Goal: Task Accomplishment & Management: Manage account settings

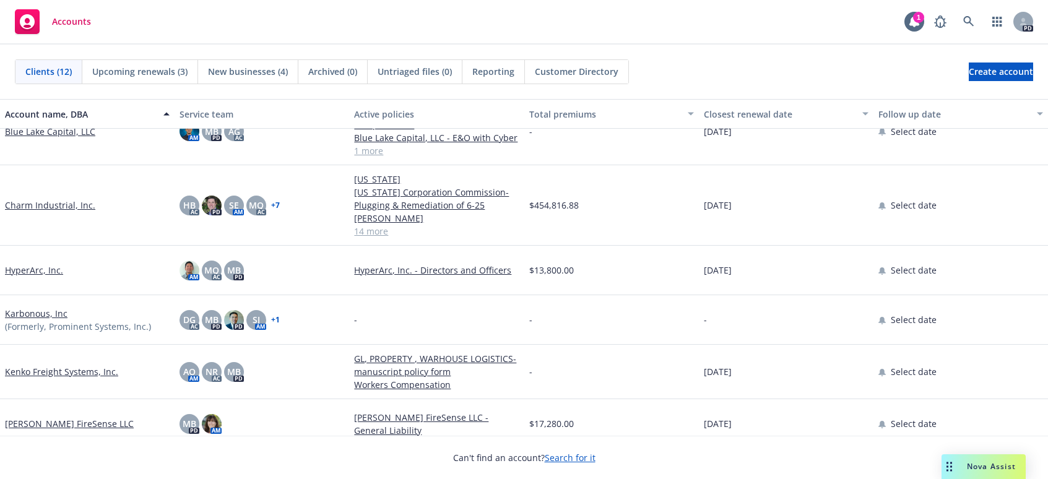
scroll to position [287, 0]
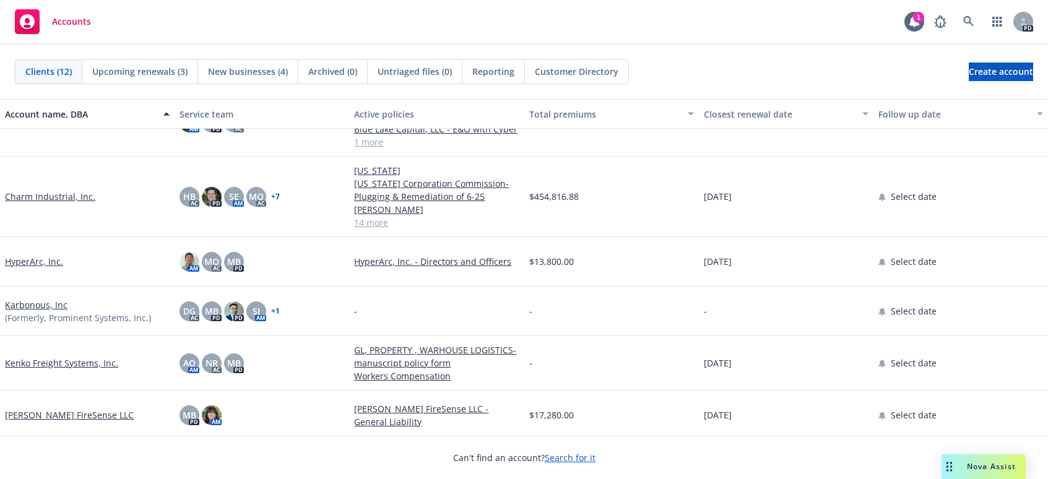
click at [80, 357] on link "Kenko Freight Systems, Inc." at bounding box center [61, 363] width 113 height 13
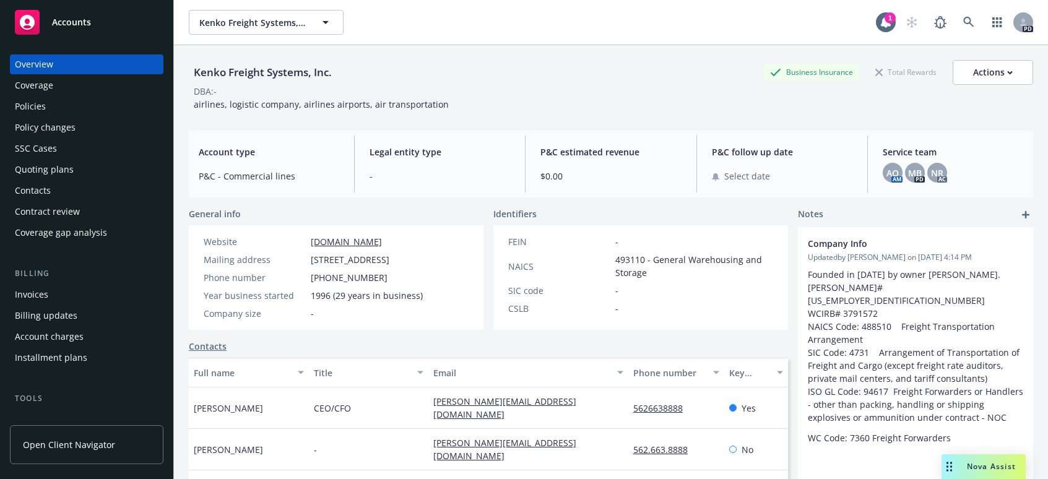
click at [41, 165] on div "Quoting plans" at bounding box center [44, 170] width 59 height 20
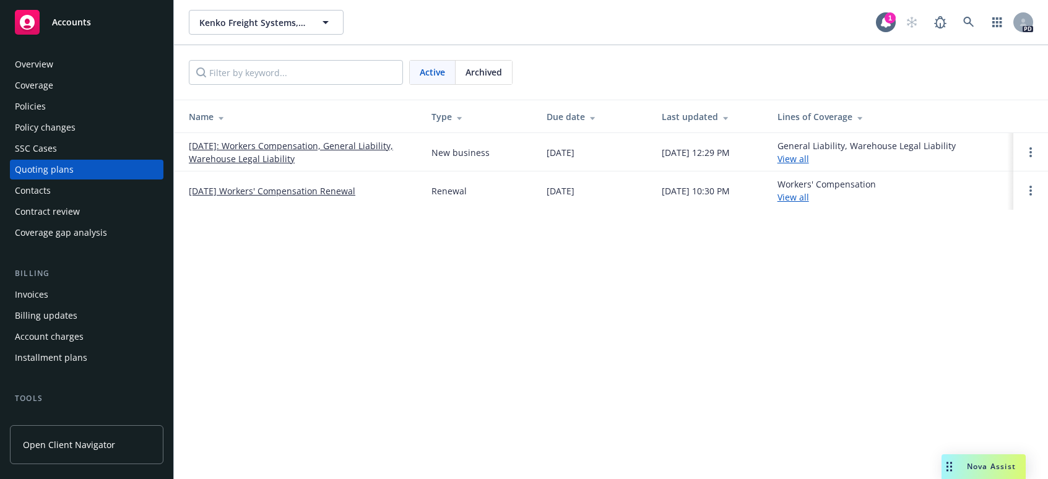
click at [311, 143] on link "09/28/2025: Workers Compensation, General Liability, Warehouse Legal Liability" at bounding box center [300, 152] width 223 height 26
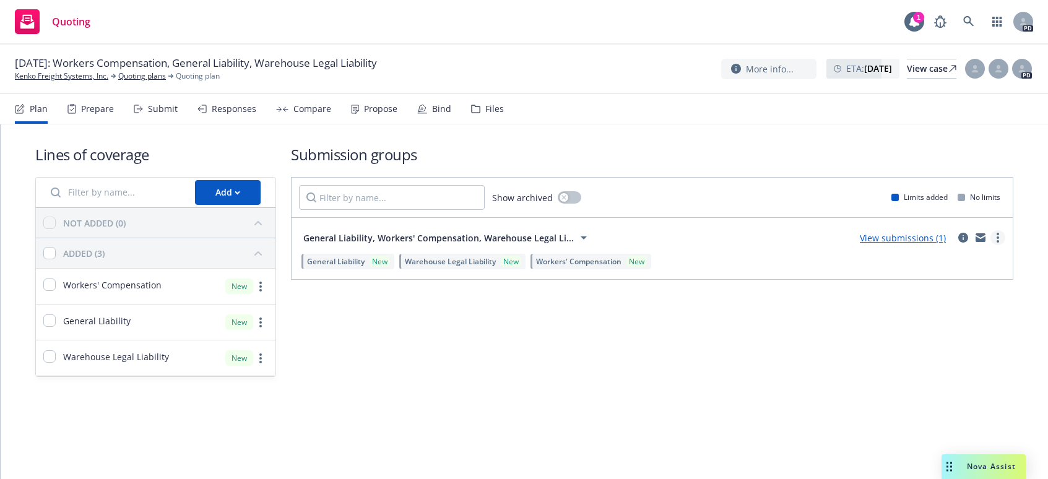
click at [996, 236] on link "more" at bounding box center [997, 237] width 15 height 15
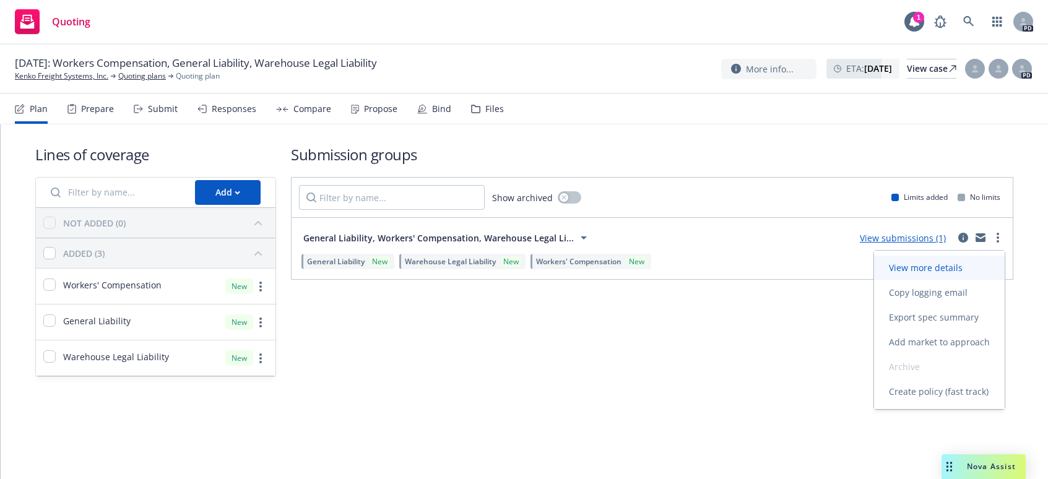
click at [954, 266] on span "View more details" at bounding box center [925, 268] width 103 height 12
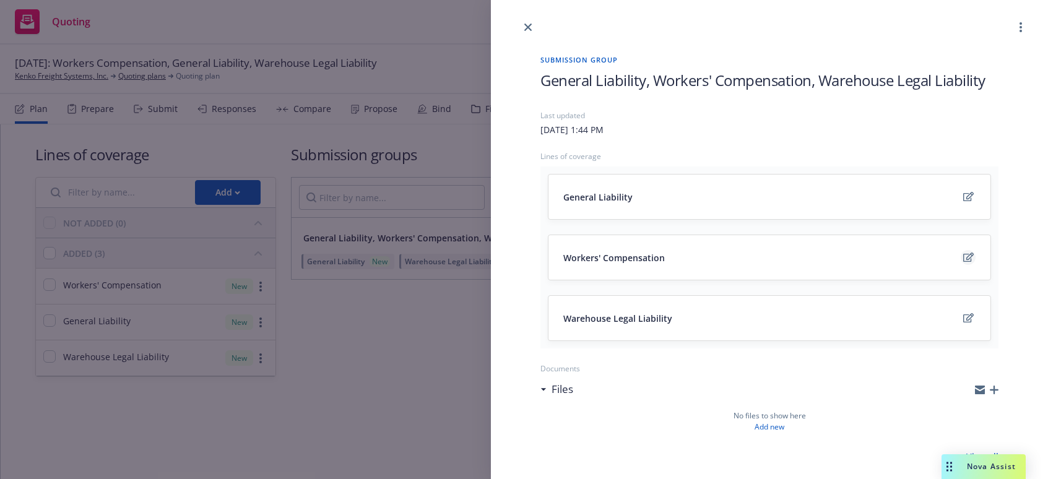
click at [963, 261] on icon "edit" at bounding box center [968, 258] width 11 height 10
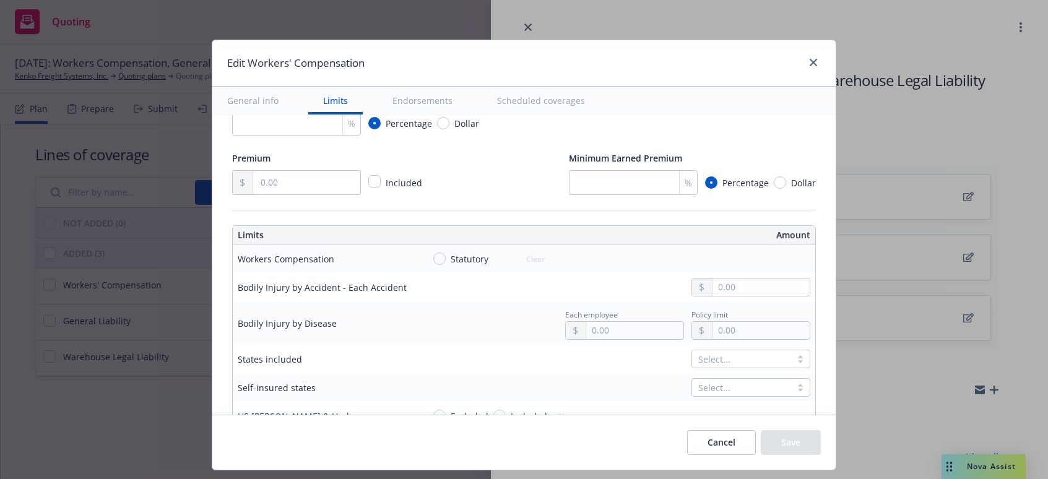
scroll to position [248, 0]
click at [446, 259] on span "Statutory" at bounding box center [467, 257] width 43 height 13
click at [440, 259] on input "Statutory" at bounding box center [439, 257] width 12 height 12
radio input "true"
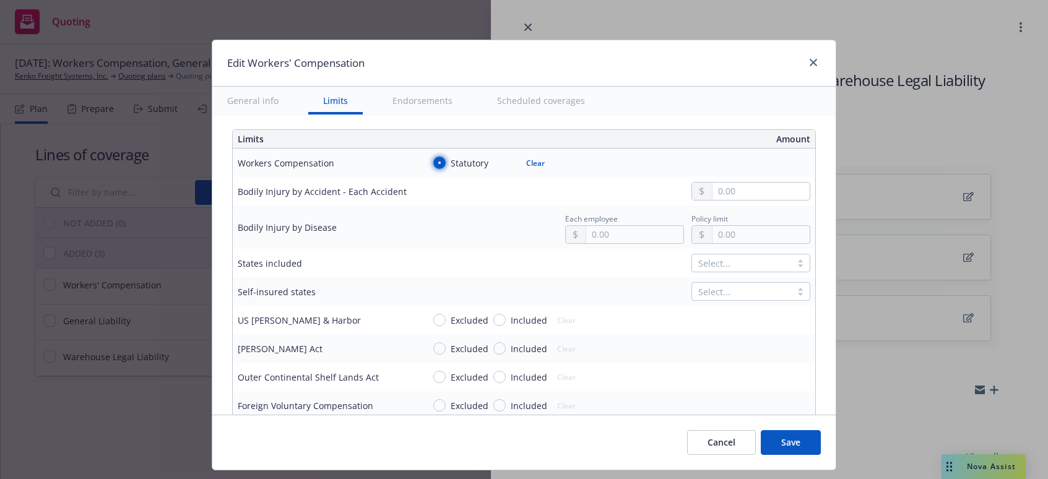
scroll to position [371, 0]
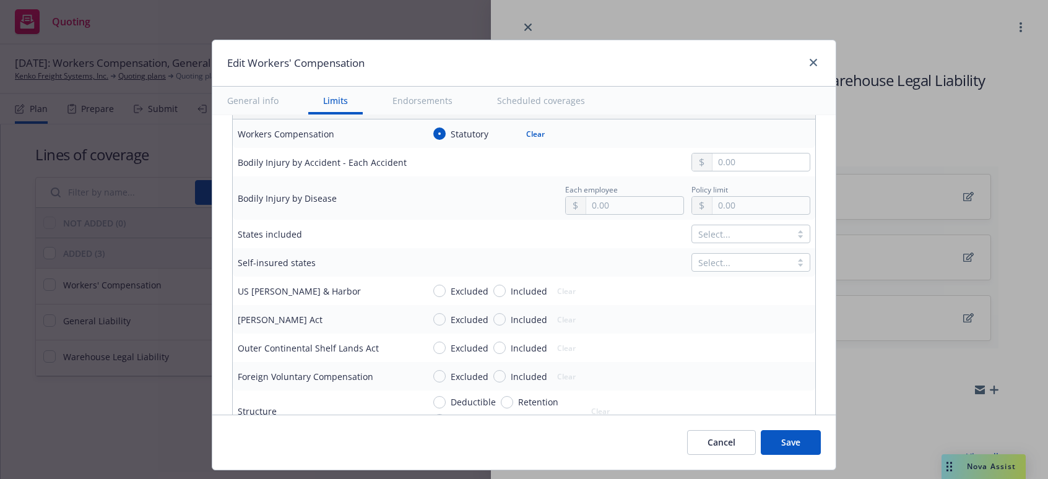
click at [710, 238] on div at bounding box center [741, 234] width 87 height 15
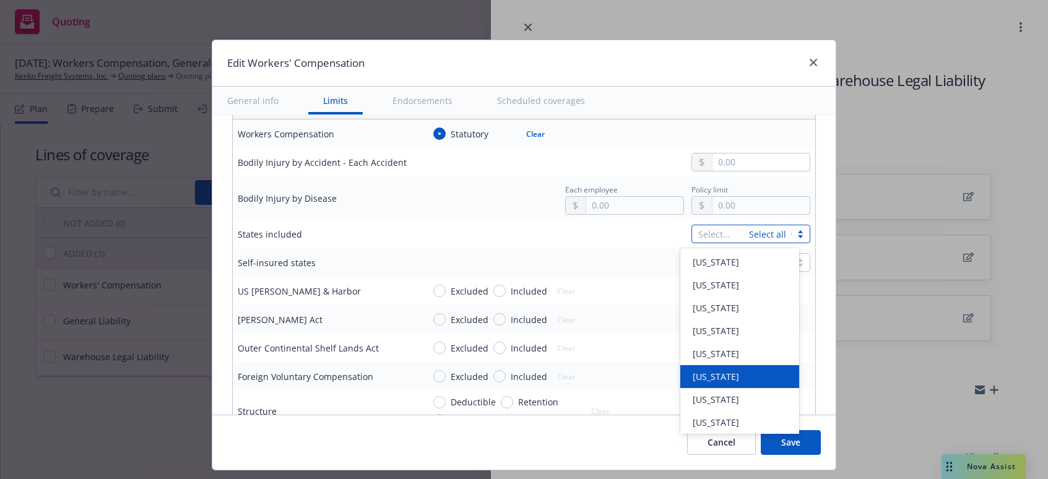
click at [719, 376] on span "California" at bounding box center [716, 376] width 46 height 13
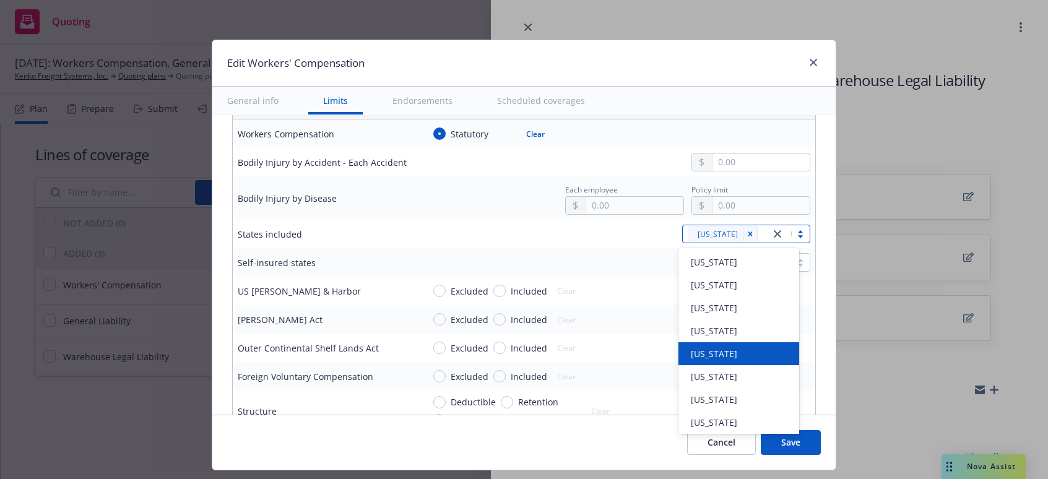
click at [532, 248] on td "Select..." at bounding box center [616, 262] width 397 height 28
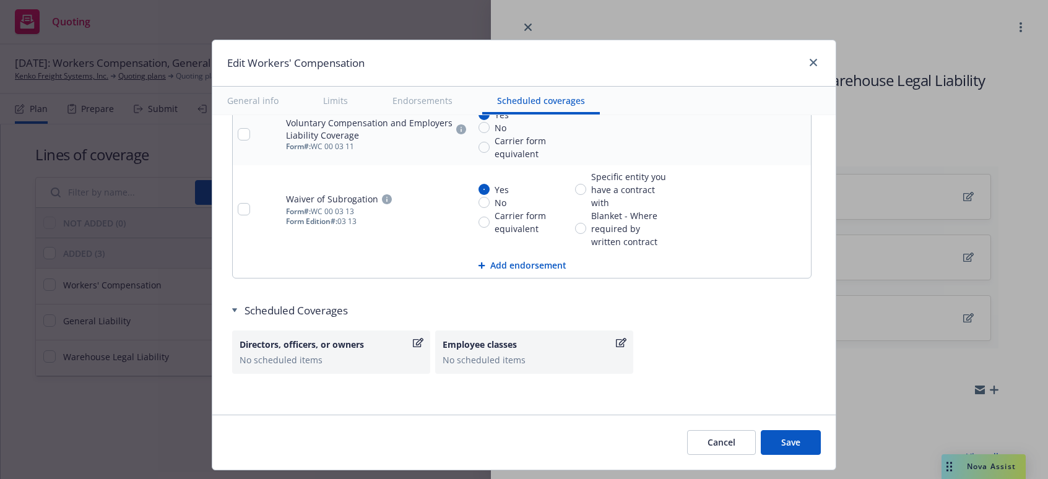
scroll to position [1555, 0]
click at [715, 441] on button "Cancel" at bounding box center [721, 442] width 69 height 25
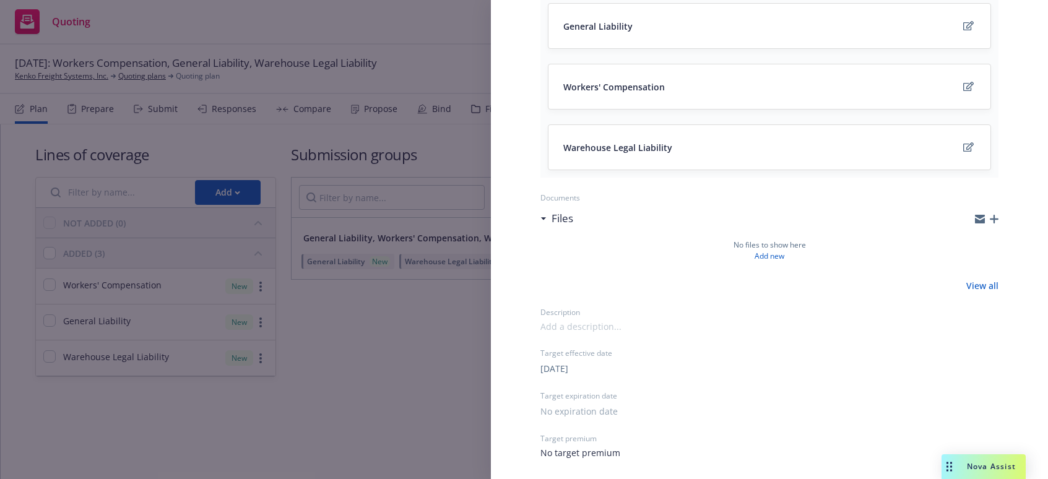
scroll to position [0, 0]
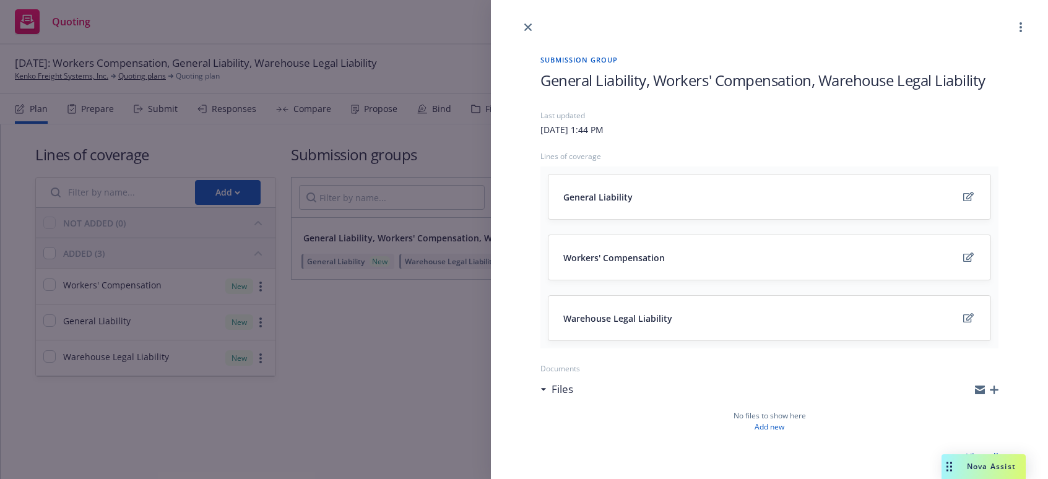
click at [406, 332] on div "Submission group General Liability, Workers' Compensation, Warehouse Legal Liab…" at bounding box center [524, 239] width 1048 height 479
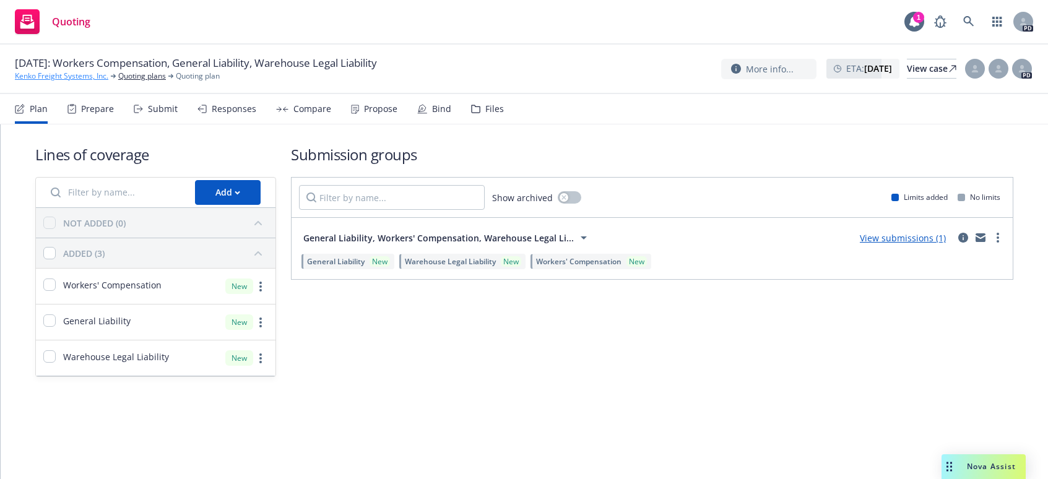
click at [80, 74] on link "Kenko Freight Systems, Inc." at bounding box center [61, 76] width 93 height 11
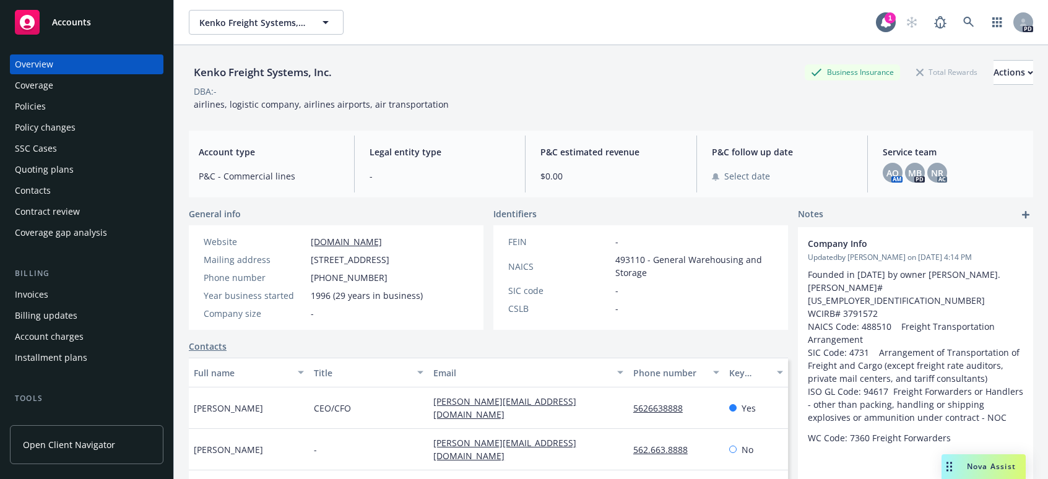
click at [37, 167] on div "Quoting plans" at bounding box center [44, 170] width 59 height 20
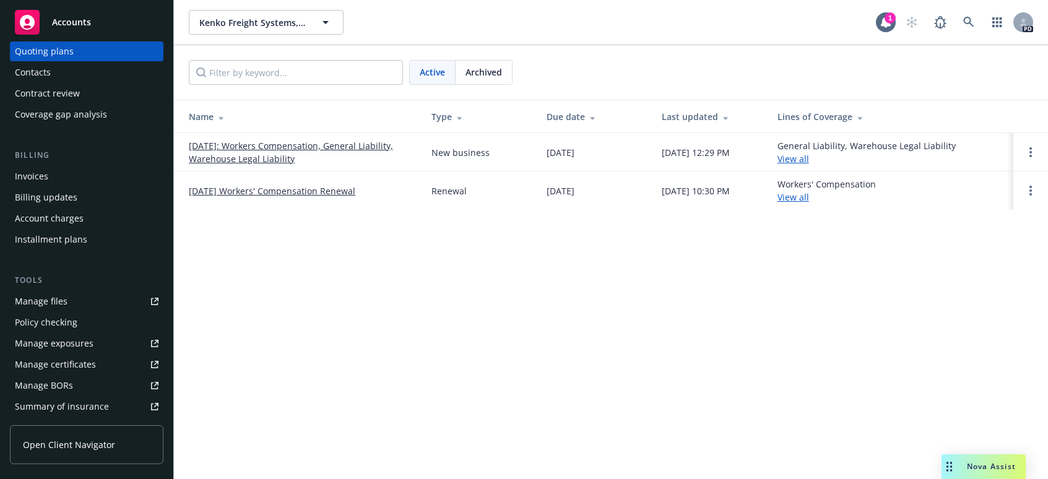
scroll to position [124, 0]
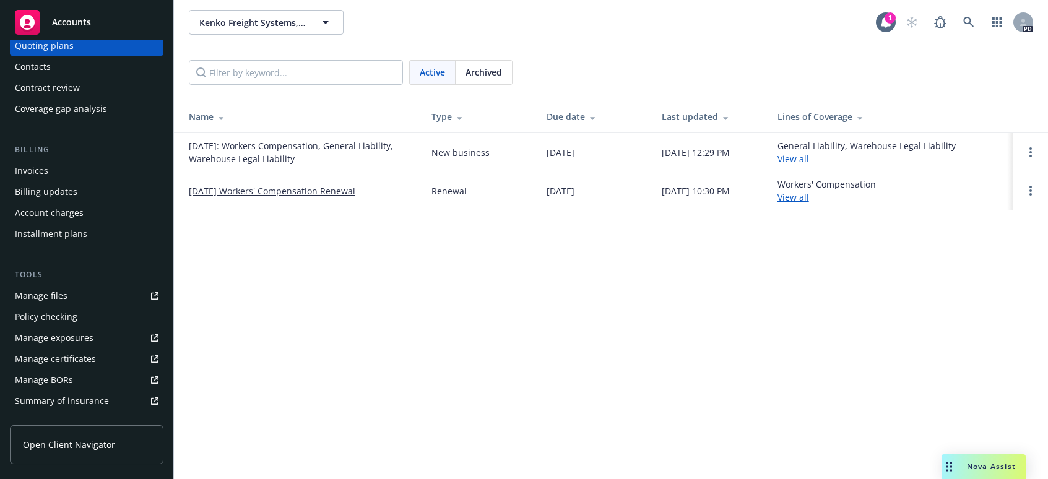
click at [43, 290] on div "Manage files" at bounding box center [41, 296] width 53 height 20
click at [995, 21] on icon "button" at bounding box center [997, 22] width 10 height 10
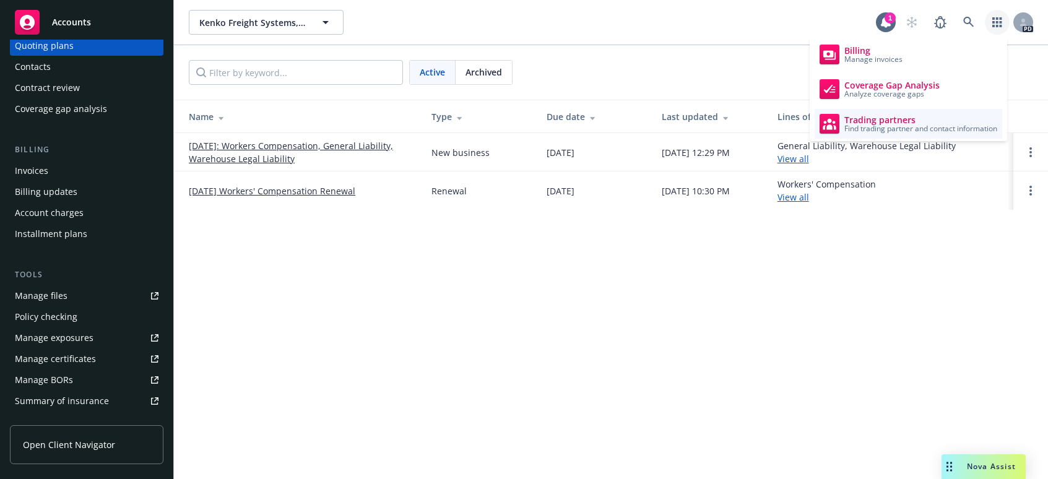
click at [870, 126] on span "Find trading partner and contact information" at bounding box center [920, 128] width 153 height 7
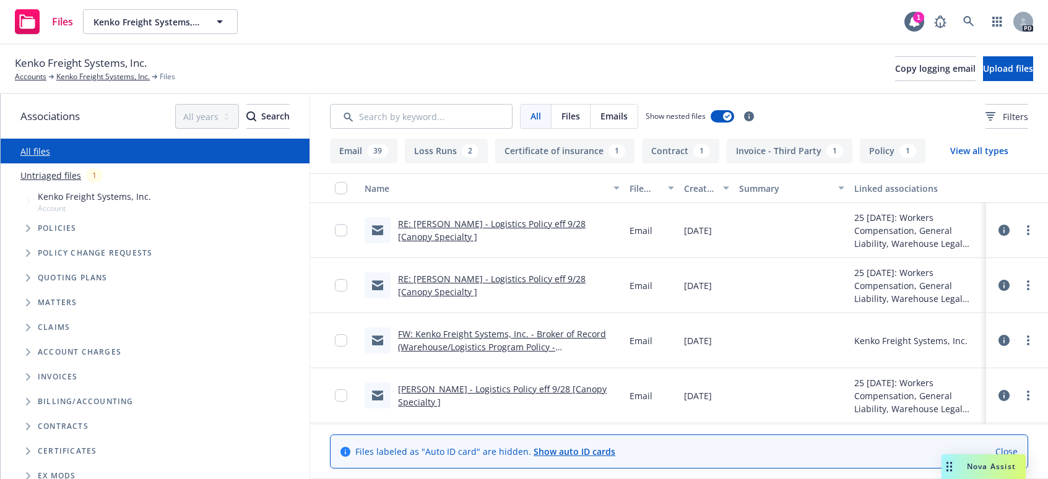
click at [521, 225] on link "RE: Kenko Freight - Logistics Policy eff 9/28 [Canopy Specialty ]" at bounding box center [492, 230] width 188 height 25
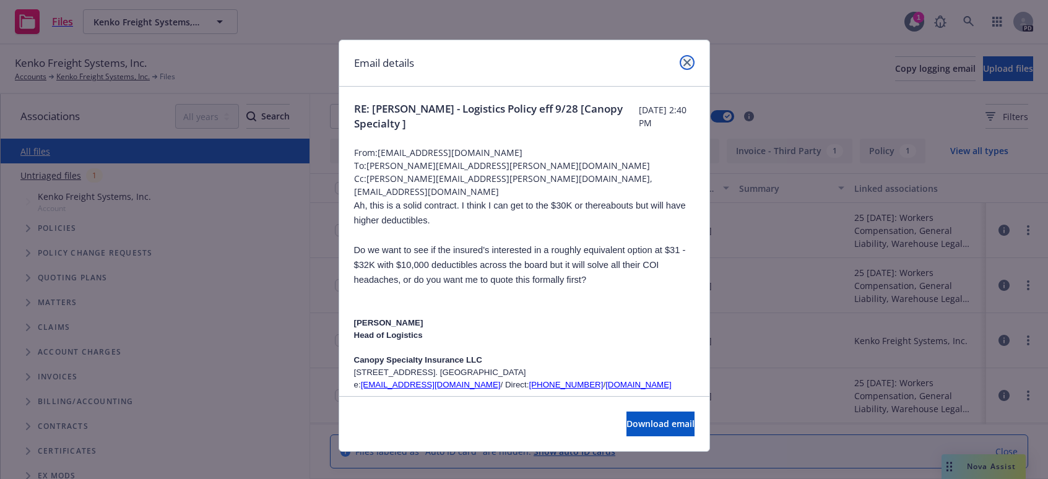
click at [680, 59] on link "close" at bounding box center [687, 62] width 15 height 15
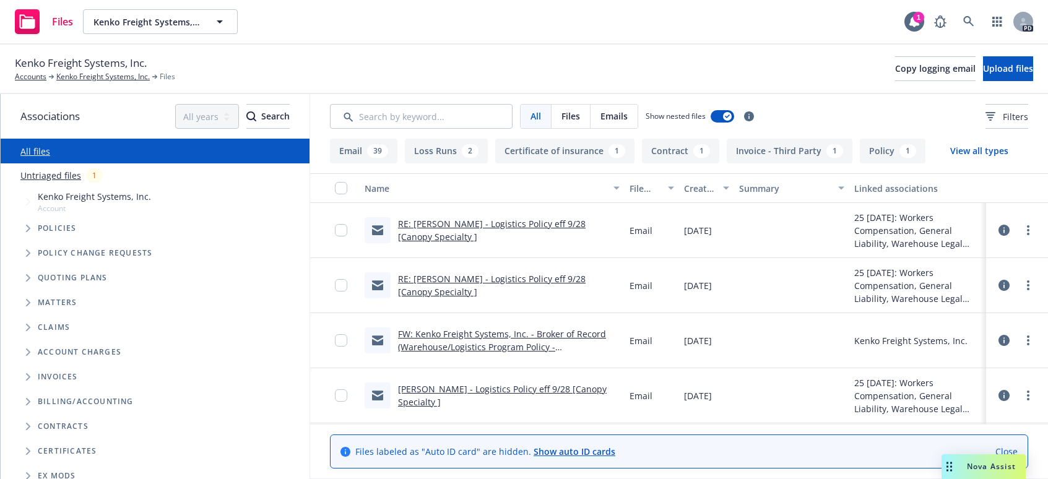
click at [423, 281] on link "RE: Kenko Freight - Logistics Policy eff 9/28 [Canopy Specialty ]" at bounding box center [492, 285] width 188 height 25
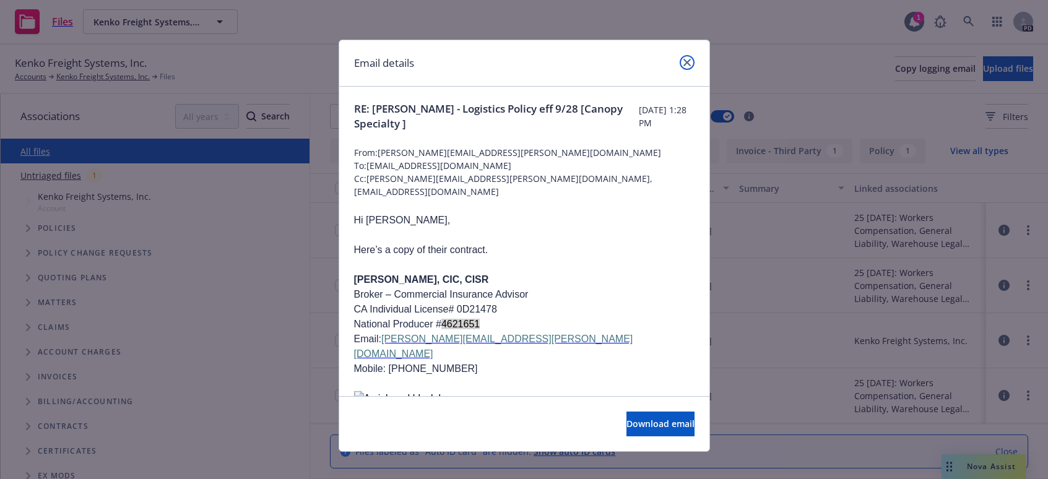
drag, startPoint x: 680, startPoint y: 63, endPoint x: 714, endPoint y: 54, distance: 35.9
click at [683, 63] on icon "close" at bounding box center [686, 62] width 7 height 7
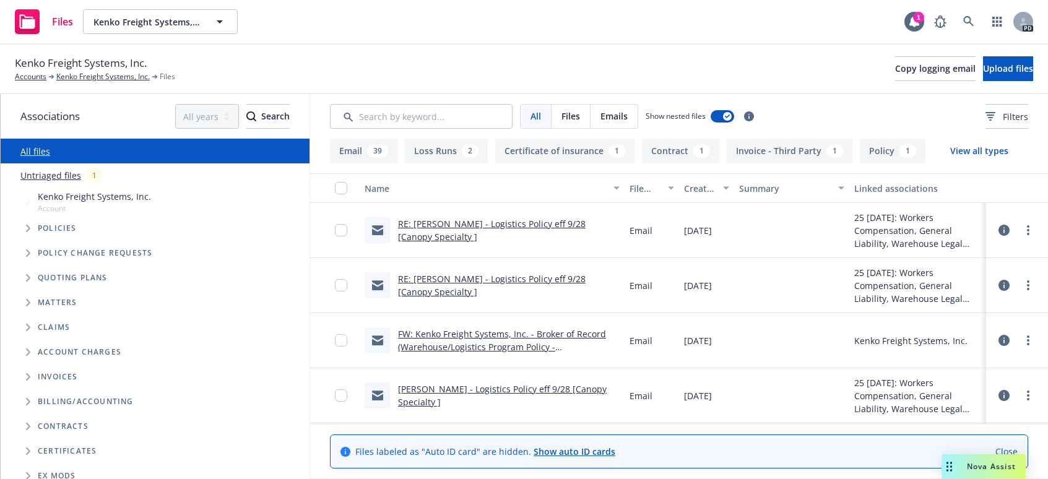
drag, startPoint x: 540, startPoint y: 47, endPoint x: 833, endPoint y: 17, distance: 294.4
click at [540, 47] on div "Kenko Freight Systems, Inc. Accounts Kenko Freight Systems, Inc. Files Copy log…" at bounding box center [524, 70] width 1048 height 50
click at [27, 277] on icon "Tree Example" at bounding box center [28, 277] width 5 height 7
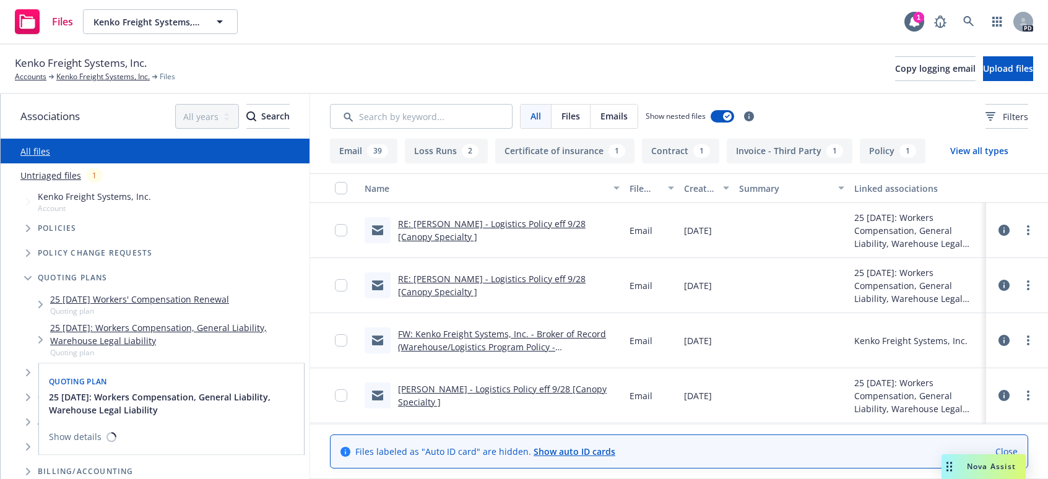
drag, startPoint x: 144, startPoint y: 329, endPoint x: 154, endPoint y: 330, distance: 9.9
click at [144, 329] on link "25 [DATE]: Workers Compensation, General Liability, Warehouse Legal Liability" at bounding box center [177, 334] width 254 height 26
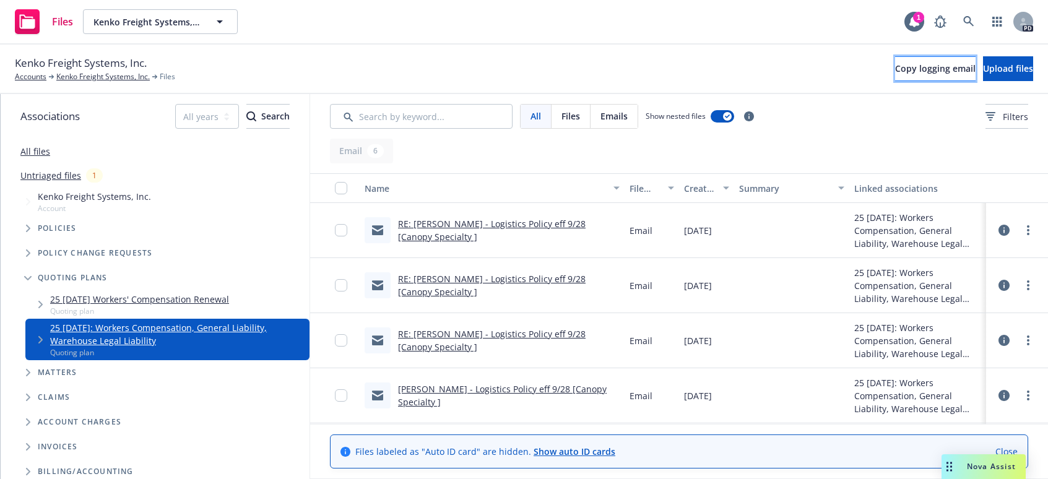
click at [899, 66] on span "Copy logging email" at bounding box center [935, 69] width 80 height 12
click at [422, 111] on input "Search by keyword..." at bounding box center [421, 116] width 183 height 25
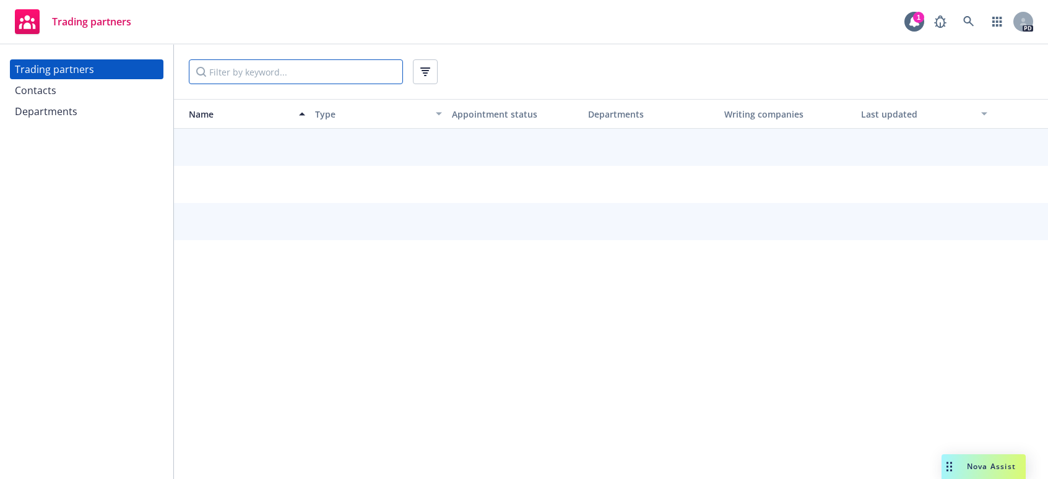
click at [249, 74] on input "Filter by keyword..." at bounding box center [296, 71] width 214 height 25
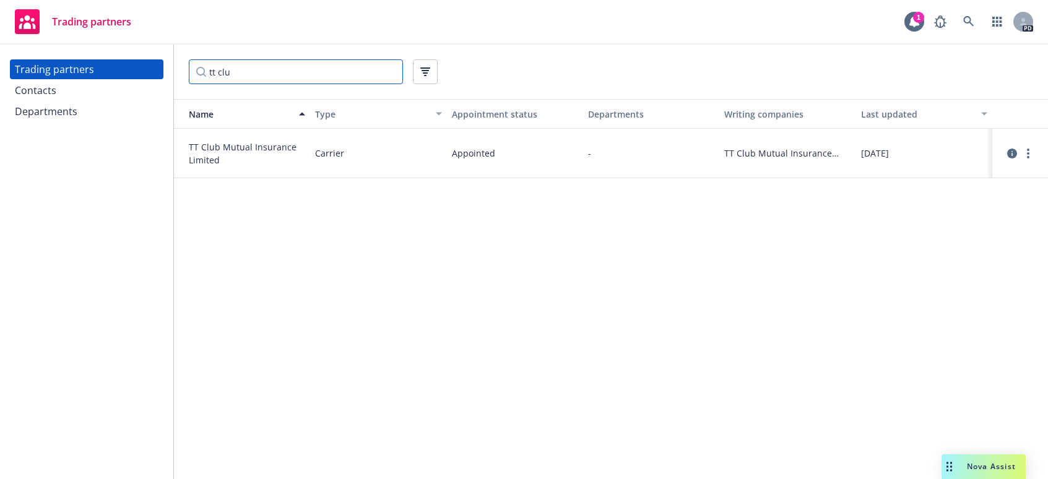
type input "tt clu"
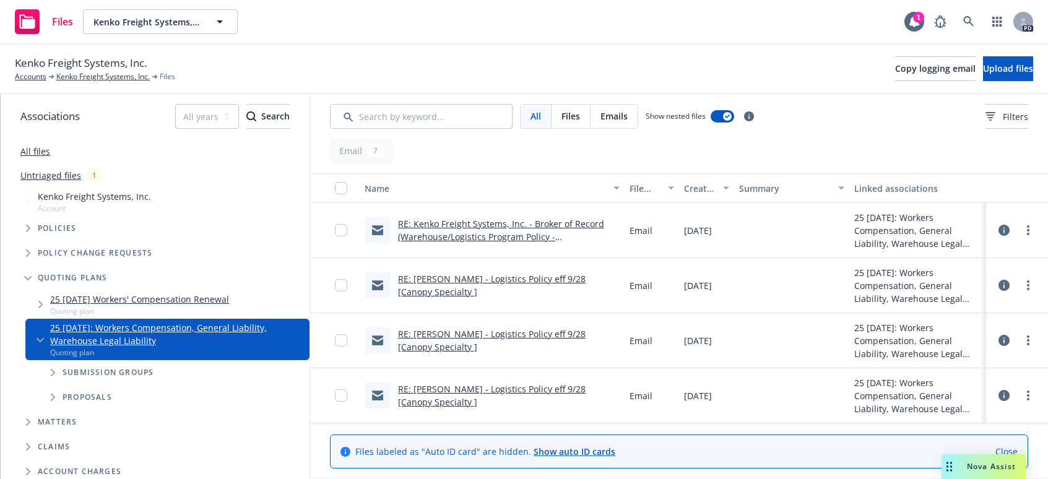
click at [1026, 227] on div at bounding box center [1017, 230] width 52 height 40
click at [1021, 227] on link "more" at bounding box center [1028, 230] width 15 height 15
click at [516, 225] on link "RE: Kenko Freight Systems, Inc. - Broker of Record (Warehouse/Logistics Program…" at bounding box center [508, 243] width 220 height 51
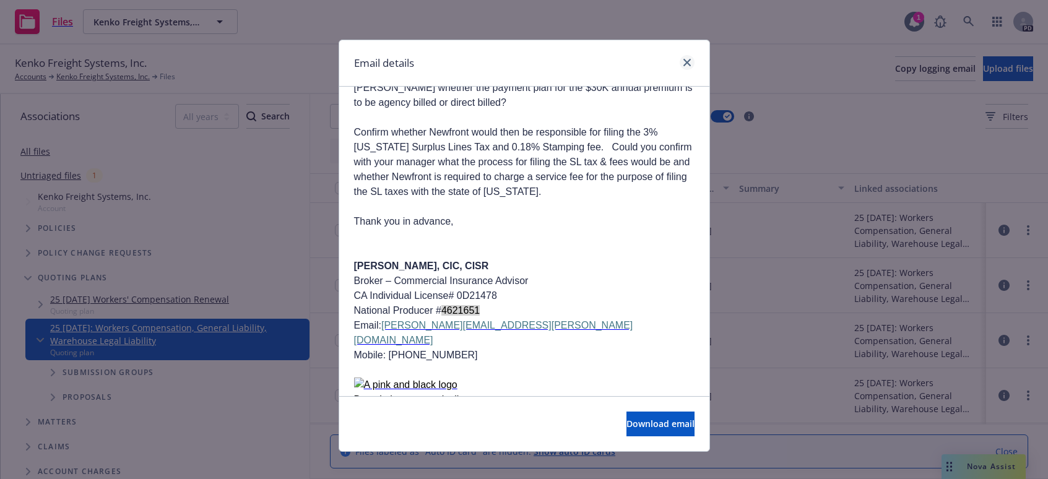
scroll to position [62, 0]
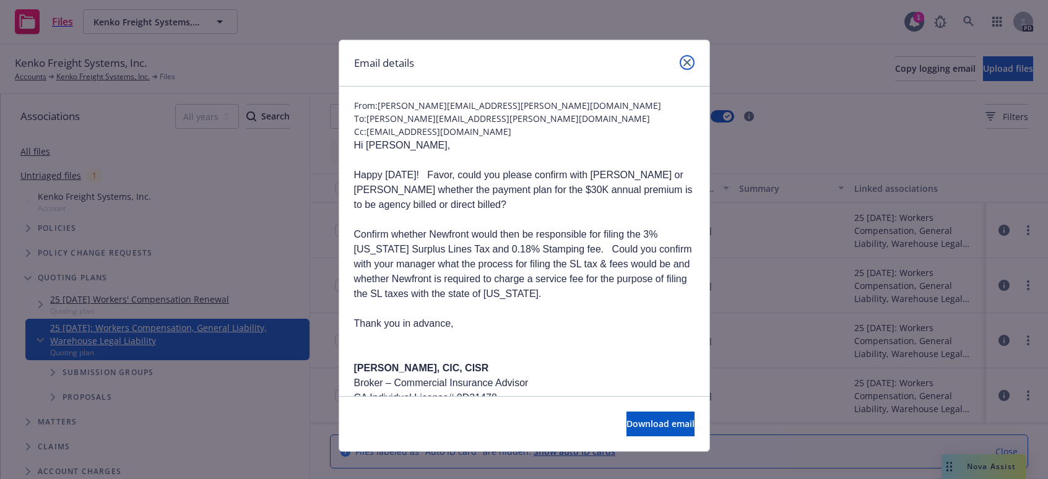
drag, startPoint x: 677, startPoint y: 60, endPoint x: 674, endPoint y: 78, distance: 18.1
click at [680, 60] on link "close" at bounding box center [687, 62] width 15 height 15
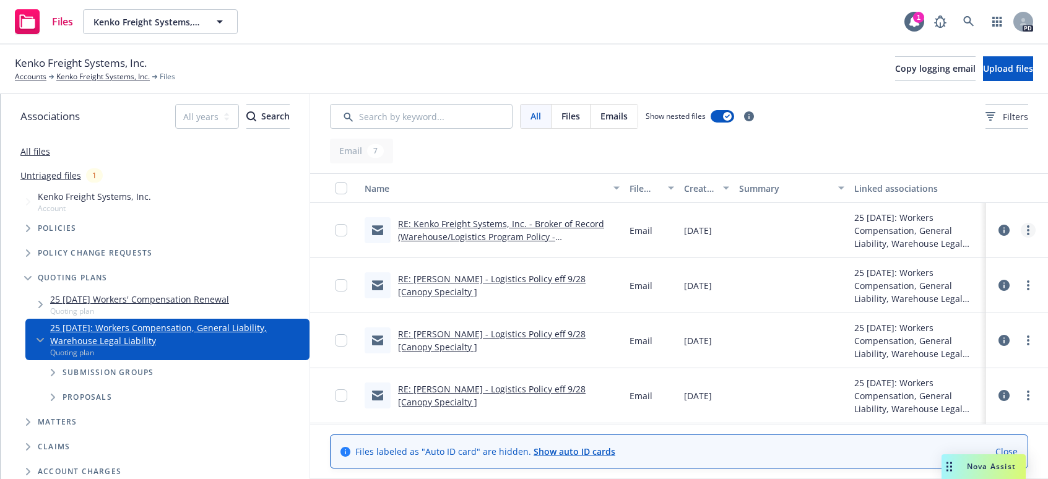
click at [1021, 227] on link "more" at bounding box center [1028, 230] width 15 height 15
click at [935, 304] on link "Edit" at bounding box center [964, 305] width 123 height 25
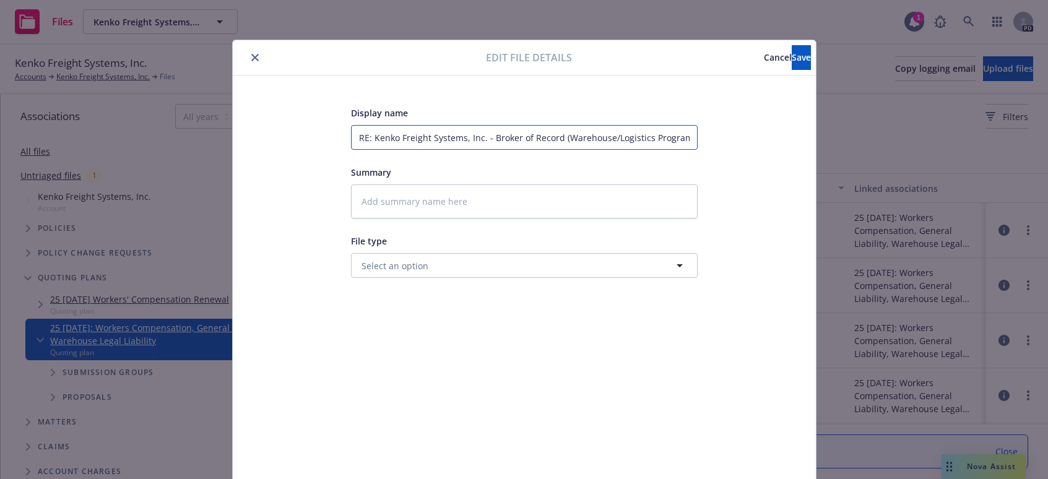
drag, startPoint x: 483, startPoint y: 134, endPoint x: 555, endPoint y: 139, distance: 71.4
click at [555, 139] on input "RE: Kenko Freight Systems, Inc. - Broker of Record (Warehouse/Logistics Program…" at bounding box center [524, 137] width 347 height 25
type textarea "x"
type input "RE: Kenko Freight Systems, Inc. -QU (Warehouse/Logistics Program Policy - 99044…"
type textarea "x"
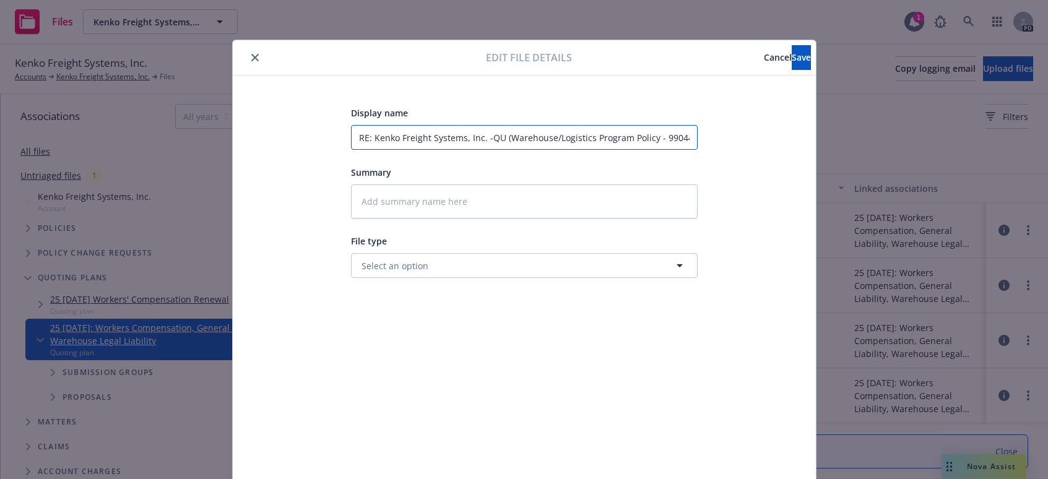
type input "RE: Kenko Freight Systems, Inc. -QUO (Warehouse/Logistics Program Policy - 9904…"
type textarea "x"
type input "RE: Kenko Freight Systems, Inc. -QUOT (Warehouse/Logistics Program Policy - 990…"
type textarea "x"
type input "RE: Kenko Freight Systems, Inc. -QUOTE (Warehouse/Logistics Program Policy - 99…"
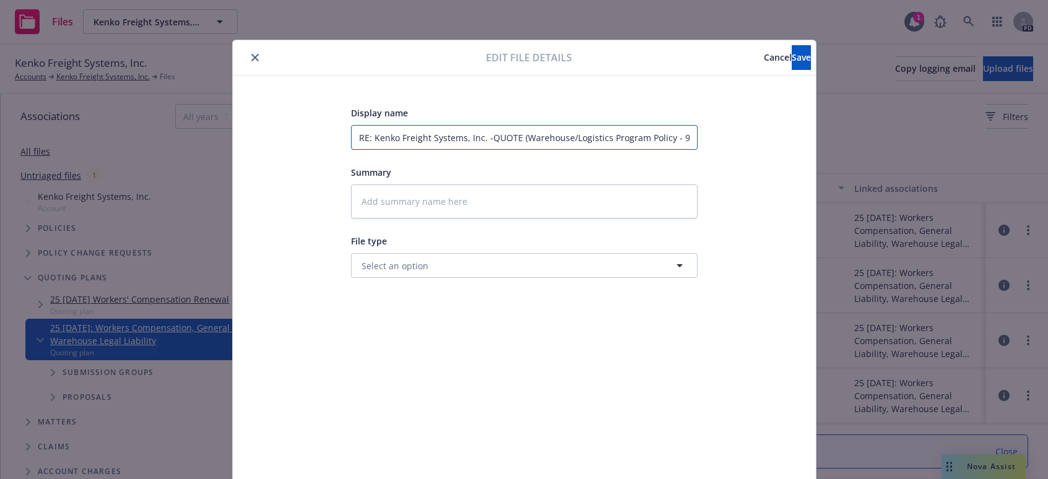
type textarea "x"
type input "RE: Kenko Freight Systems, Inc. -QUOTE (Warehouse/Logistics Program Policy - 99…"
type textarea "x"
type input "RE: Kenko Freight Systems, Inc. -QUOTE R (Warehouse/Logistics Program Policy - …"
type textarea "x"
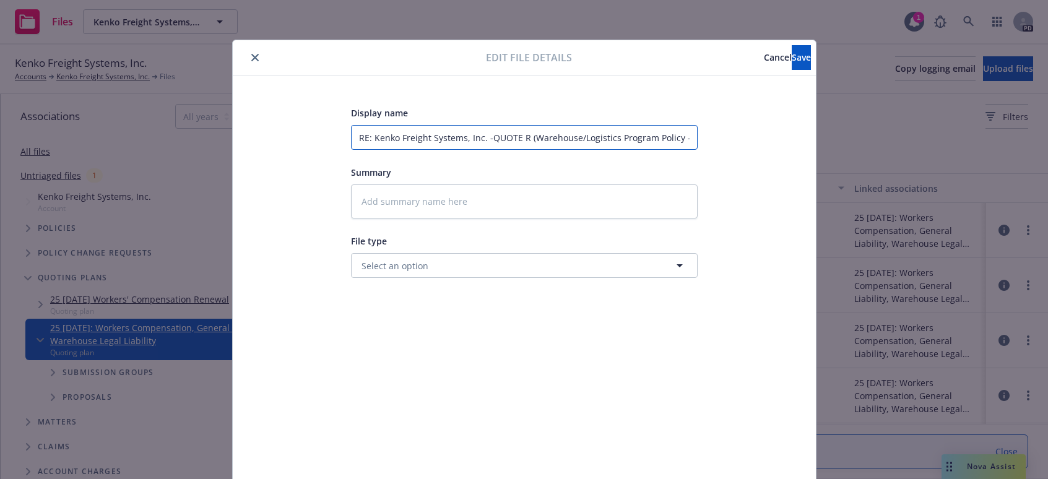
type input "RE: Kenko Freight Systems, Inc. -QUOTE Re (Warehouse/Logistics Program Policy -…"
type textarea "x"
type input "RE: Kenko Freight Systems, Inc. -QUOTE Rec (Warehouse/Logistics Program Policy …"
type textarea "x"
type input "RE: Kenko Freight Systems, Inc. -QUOTE Rec' (Warehouse/Logistics Program Policy…"
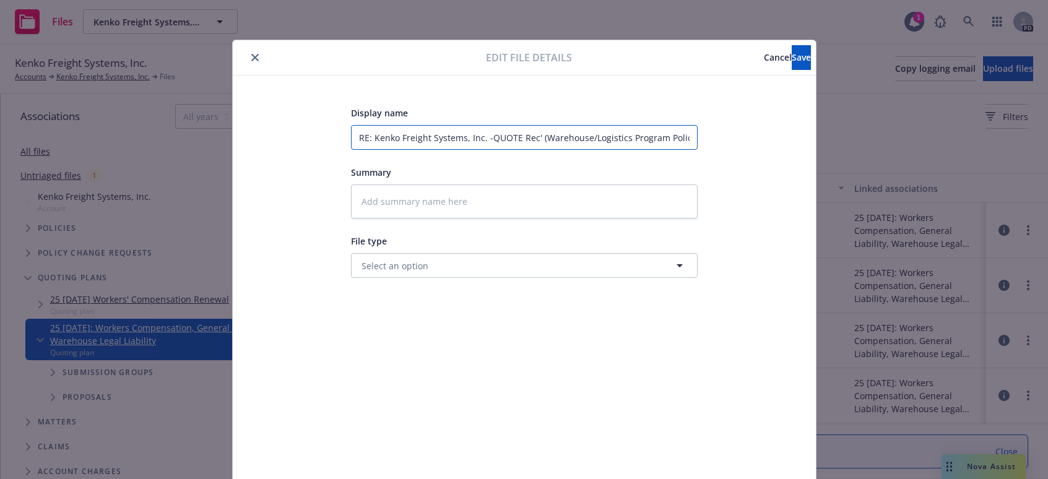
type textarea "x"
type input "RE: Kenko Freight Systems, Inc. -QUOTE Rec'd (Warehouse/Logistics Program Polic…"
type textarea "x"
type input "RE: Kenko Freight Systems, Inc. -QUOTE Rec'd (Warehouse/Logistics Program Polic…"
type textarea "x"
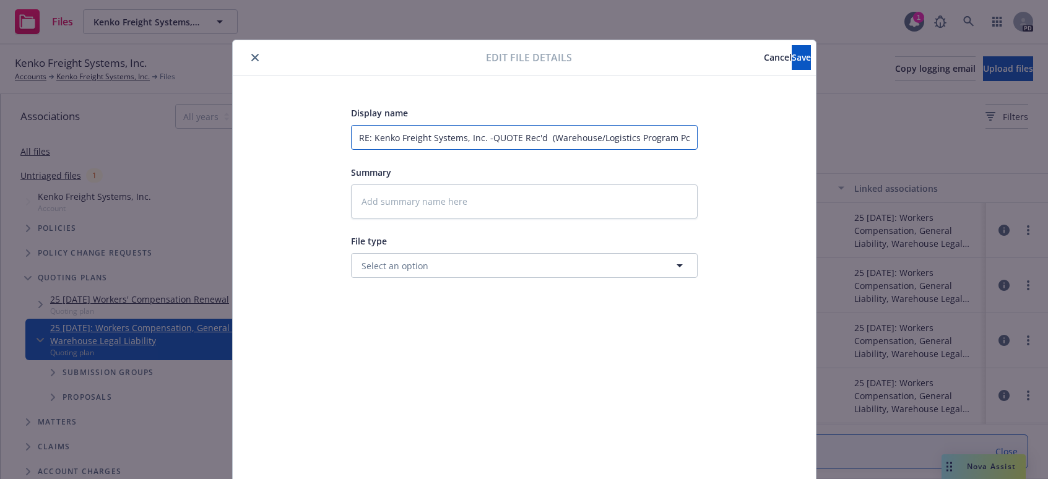
type input "RE: Kenko Freight Systems, Inc. -QUOTE Rec'd T (Warehouse/Logistics Program Pol…"
type textarea "x"
type input "RE: Kenko Freight Systems, Inc. -QUOTE Rec'd TT (Warehouse/Logistics Program Po…"
type textarea "x"
type input "RE: Kenko Freight Systems, Inc. -QUOTE Rec'd TT (Warehouse/Logistics Program Po…"
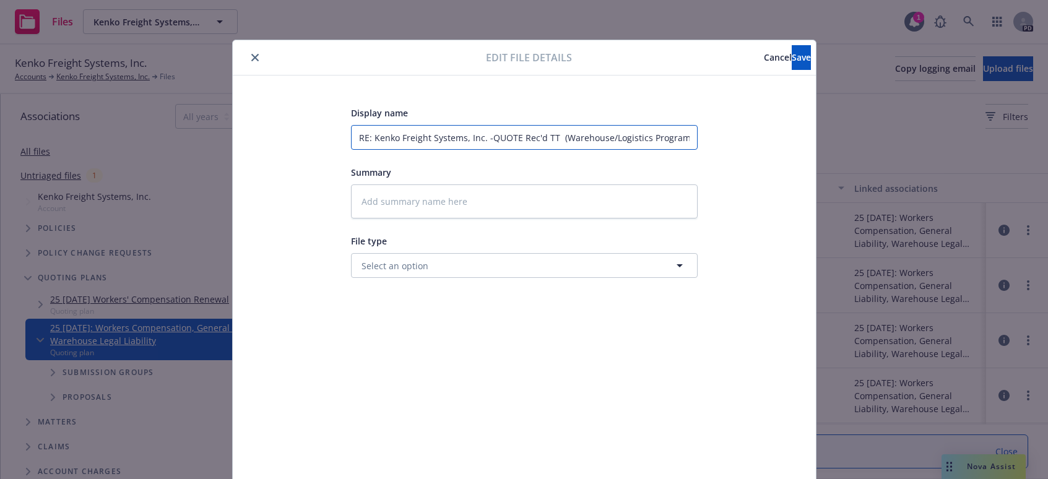
type textarea "x"
type input "RE: Kenko Freight Systems, Inc. -QUOTE Rec'd TT C (Warehouse/Logistics Program …"
type textarea "x"
type input "RE: Kenko Freight Systems, Inc. -QUOTE Rec'd TT Cl (Warehouse/Logistics Program…"
type textarea "x"
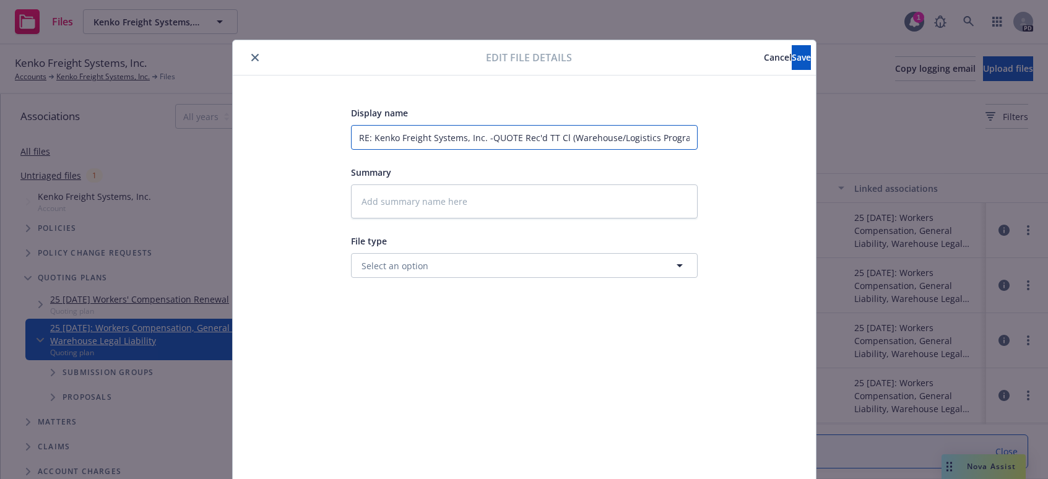
type input "RE: Kenko Freight Systems, Inc. -QUOTE Rec'd TT Clu (Warehouse/Logistics Progra…"
type textarea "x"
type input "RE: Kenko Freight Systems, Inc. -QUOTE Rec'd TT Club (Warehouse/Logistics Progr…"
type textarea "x"
type input "RE: Kenko Freight Systems, Inc. -QUOTE Rec'd TT Club (Warehouse/Logistics Progr…"
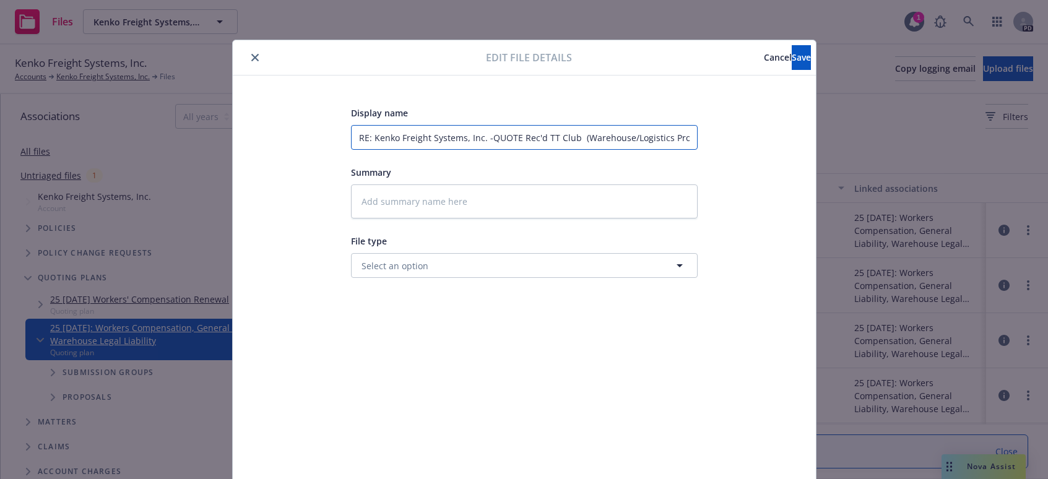
type textarea "x"
type input "RE: Kenko Freight Systems, Inc. -QUOTE Rec'd TT Club R (Warehouse/Logistics Pro…"
type textarea "x"
type input "RE: Kenko Freight Systems, Inc. -QUOTE Rec'd TT Club Re (Warehouse/Logistics Pr…"
type textarea "x"
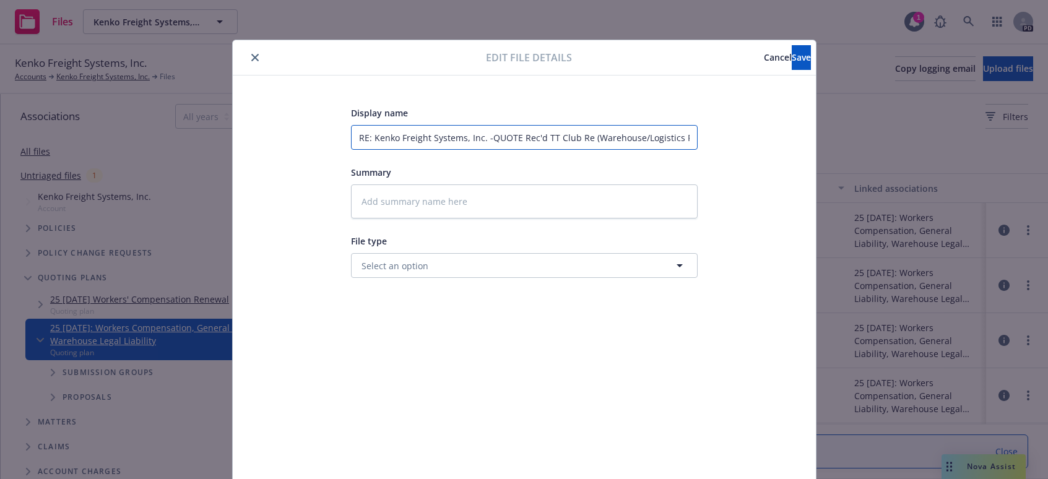
type input "RE: Kenko Freight Systems, Inc. -QUOTE Rec'd TT Club Ren (Warehouse/Logistics P…"
type textarea "x"
type input "RE: Kenko Freight Systems, Inc. -QUOTE Rec'd TT Club [PERSON_NAME] (Warehouse/L…"
type textarea "x"
type input "RE: Kenko Freight Systems, Inc. -QUOTE Rec'd TT Club Renew (Warehouse/Logistics…"
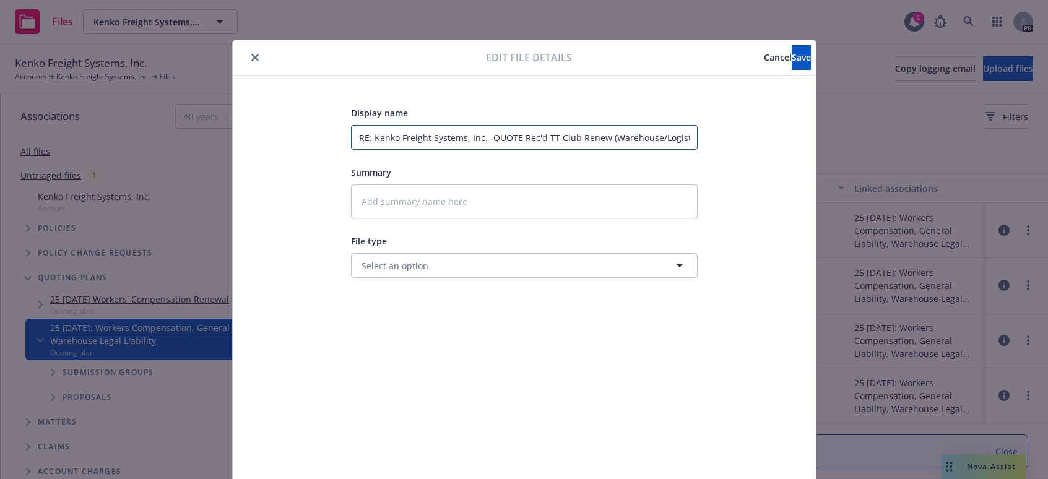
type textarea "x"
type input "RE: Kenko Freight Systems, Inc. -QUOTE Rec'd TT Club Renewa (Warehouse/Logistic…"
type textarea "x"
type input "RE: Kenko Freight Systems, Inc. -QUOTE Rec'd TT Club Renewal (Warehouse/Logisti…"
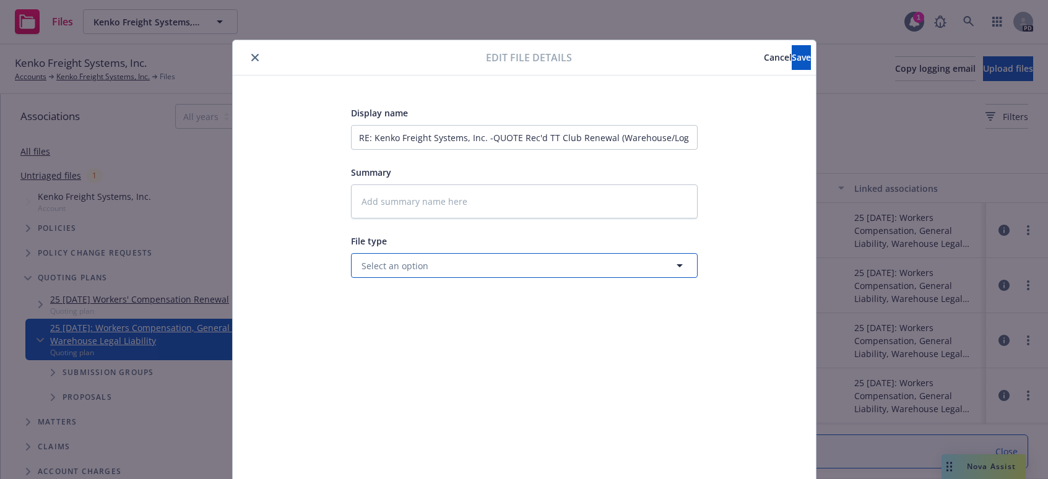
click at [617, 262] on button "Select an option" at bounding box center [524, 265] width 347 height 25
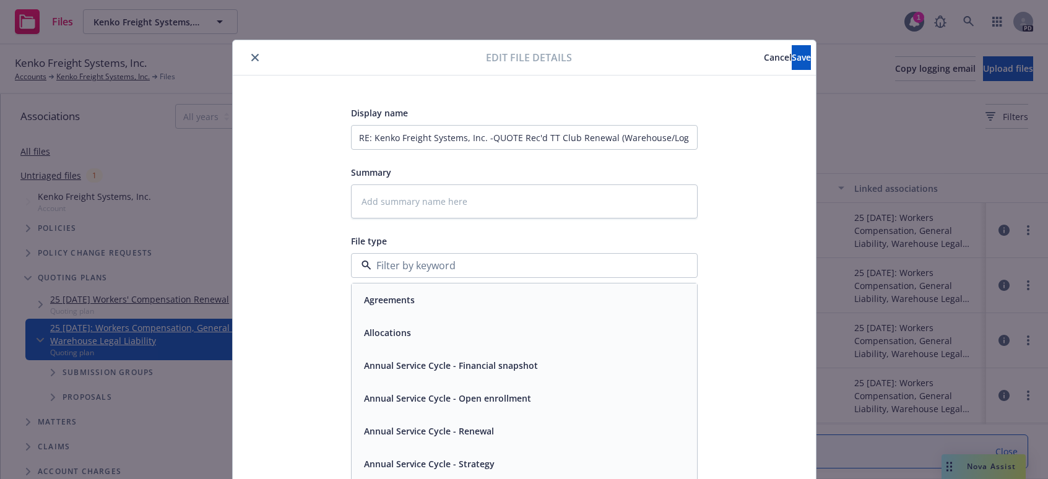
type input "q"
click at [518, 286] on div "Quote" at bounding box center [524, 300] width 345 height 33
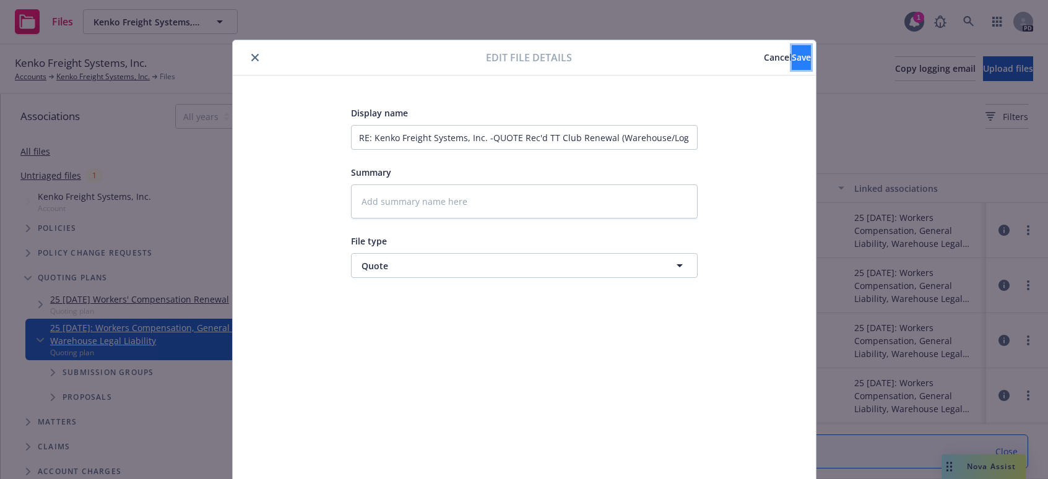
click at [792, 51] on button "Save" at bounding box center [801, 57] width 19 height 25
type textarea "x"
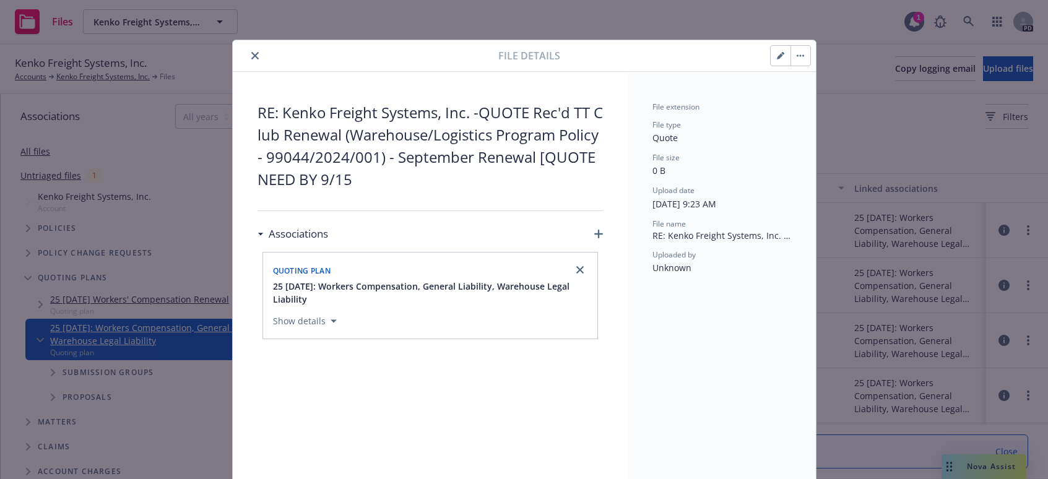
click at [256, 58] on button "close" at bounding box center [255, 55] width 15 height 15
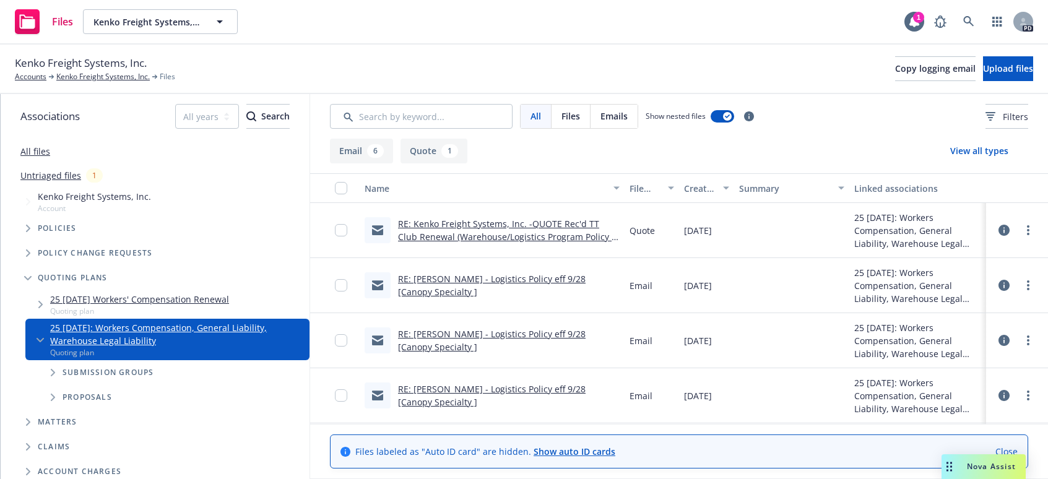
click at [420, 149] on button "Quote 1" at bounding box center [434, 151] width 67 height 25
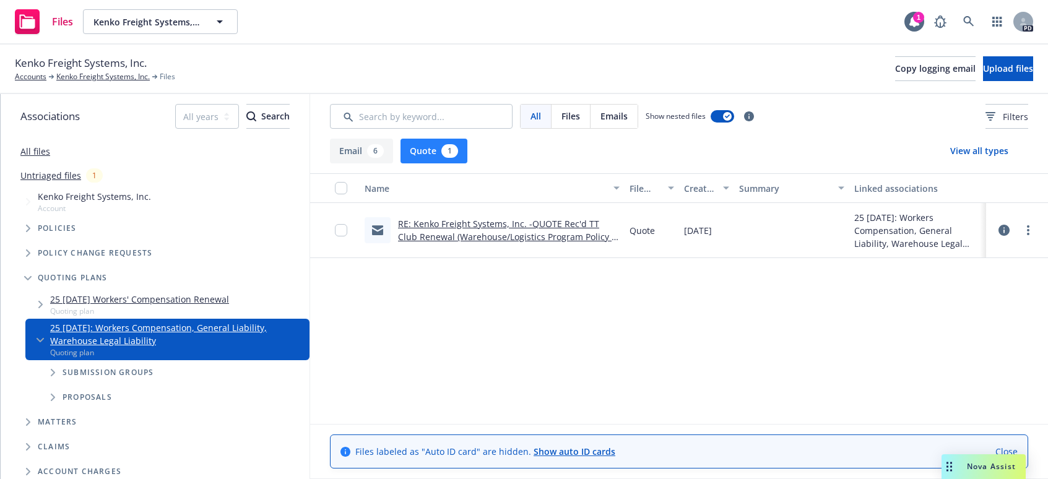
click at [43, 152] on link "All files" at bounding box center [35, 151] width 30 height 12
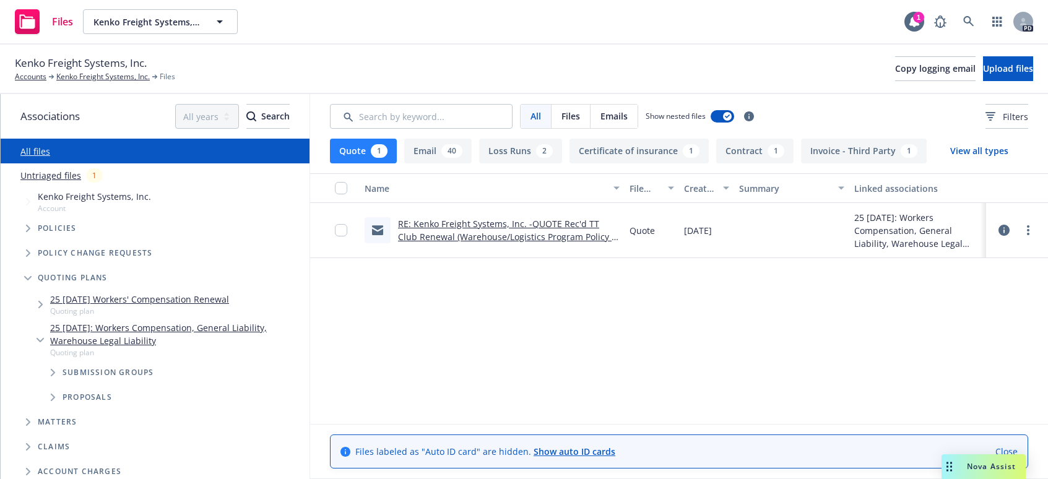
click at [575, 150] on button "Certificate of insurance 1" at bounding box center [639, 151] width 139 height 25
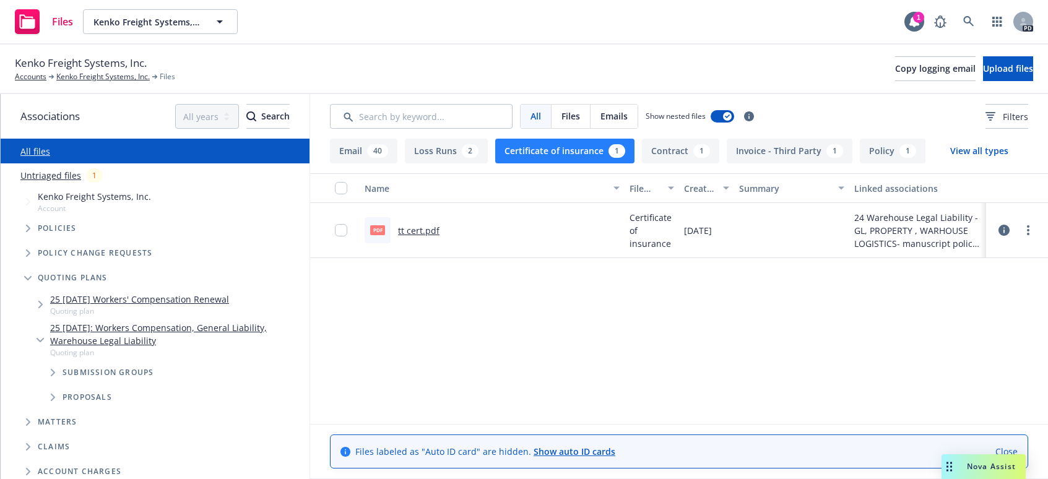
click at [425, 242] on div "pdf tt cert.pdf" at bounding box center [402, 230] width 75 height 26
click at [423, 226] on link "tt cert.pdf" at bounding box center [418, 231] width 41 height 12
